Goal: Task Accomplishment & Management: Use online tool/utility

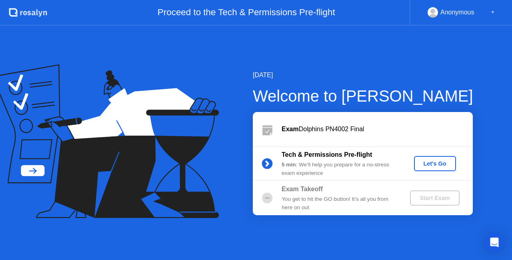
click at [435, 166] on div "Let's Go" at bounding box center [435, 163] width 36 height 6
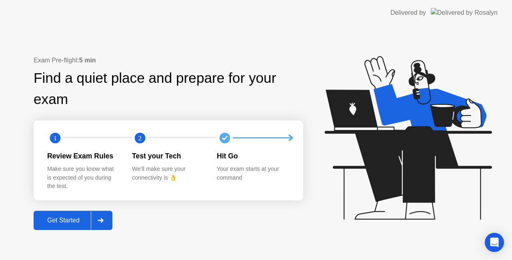
click at [70, 217] on div "Get Started" at bounding box center [63, 220] width 55 height 7
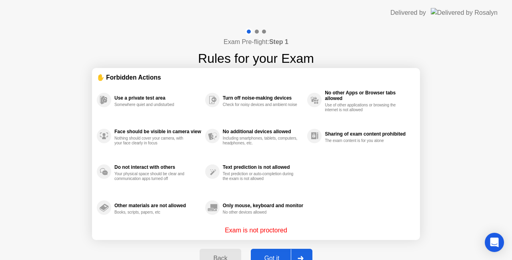
click at [277, 255] on div "Got it" at bounding box center [272, 258] width 38 height 7
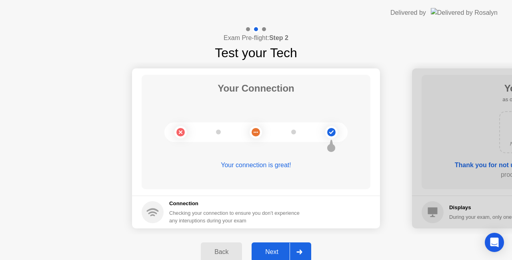
click at [277, 255] on div "Next" at bounding box center [272, 251] width 36 height 7
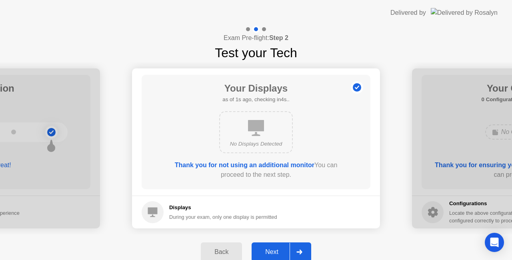
click at [277, 255] on div "Next" at bounding box center [272, 251] width 36 height 7
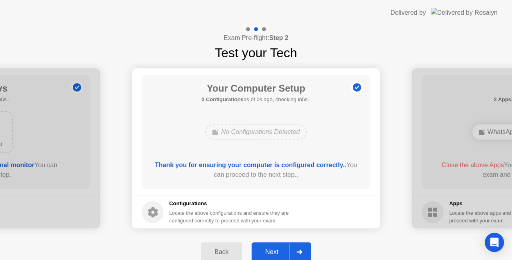
click at [276, 253] on div "Next" at bounding box center [272, 251] width 36 height 7
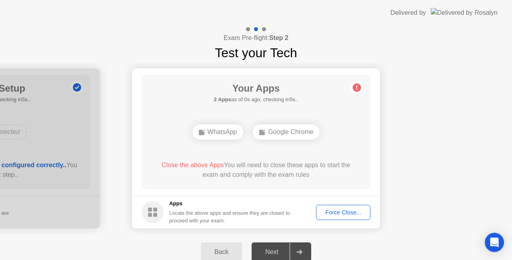
click at [347, 211] on div "Force Close..." at bounding box center [343, 212] width 49 height 6
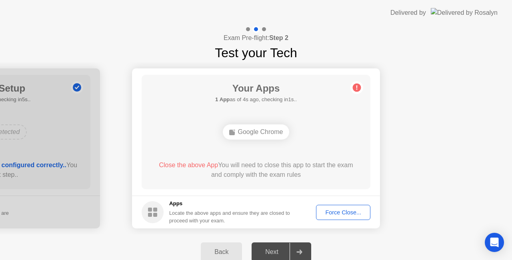
click at [341, 212] on div "Force Close..." at bounding box center [343, 212] width 49 height 6
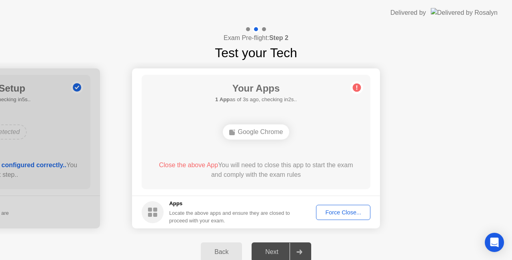
click at [343, 210] on div "Force Close..." at bounding box center [343, 212] width 49 height 6
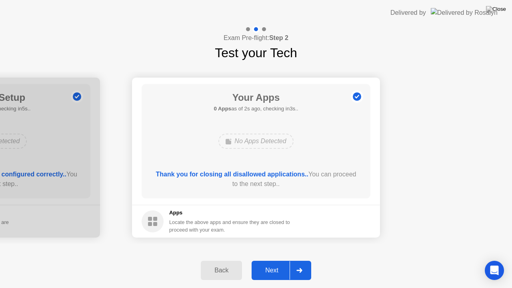
click at [275, 259] on div "Next" at bounding box center [272, 270] width 36 height 7
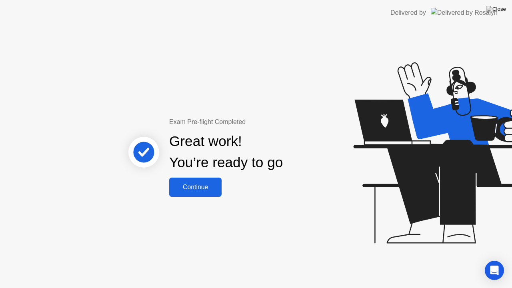
click at [197, 186] on div "Continue" at bounding box center [195, 186] width 48 height 7
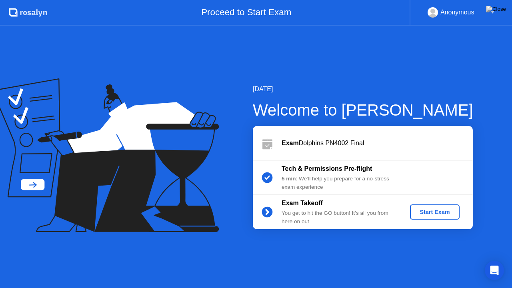
click at [433, 212] on div "Start Exam" at bounding box center [434, 212] width 43 height 6
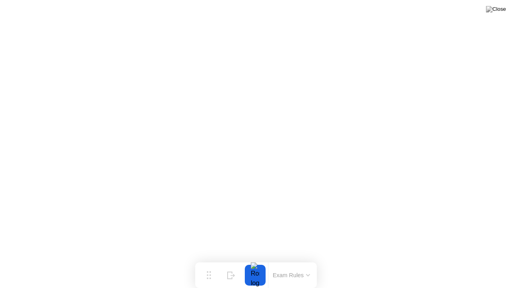
click at [302, 259] on button "Exam Rules" at bounding box center [291, 274] width 42 height 7
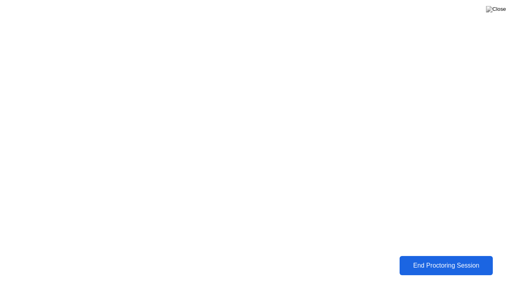
click at [433, 259] on div "End Proctoring Session" at bounding box center [446, 265] width 88 height 7
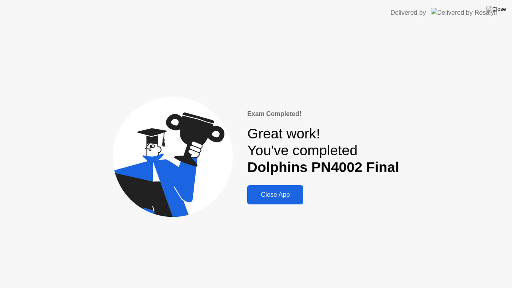
click at [289, 199] on button "Close App" at bounding box center [275, 194] width 56 height 19
